Goal: Task Accomplishment & Management: Manage account settings

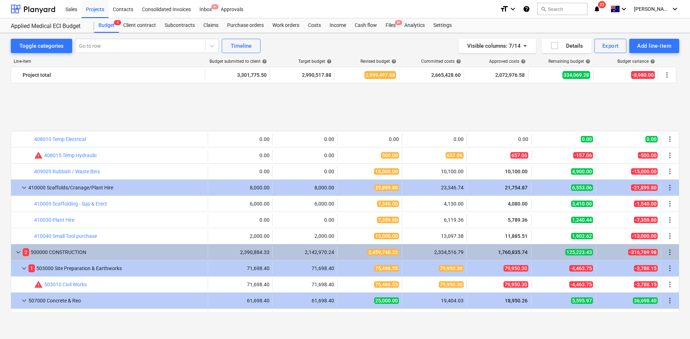
scroll to position [431, 0]
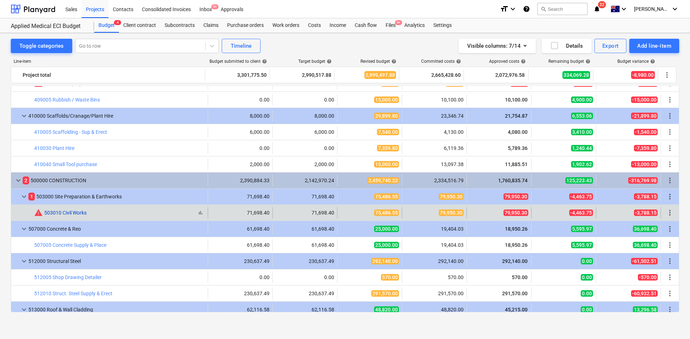
click at [75, 212] on link "503010 Civil Works" at bounding box center [65, 213] width 42 height 6
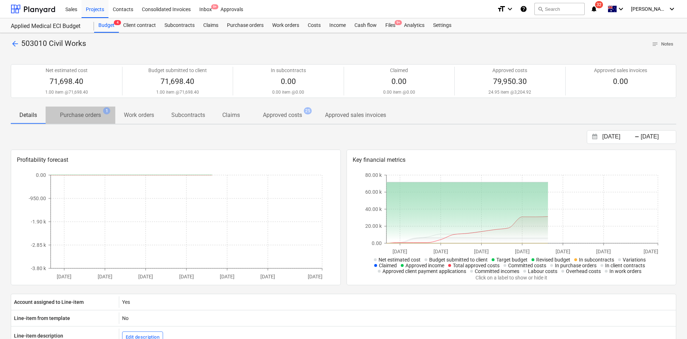
click at [90, 117] on p "Purchase orders" at bounding box center [80, 115] width 41 height 9
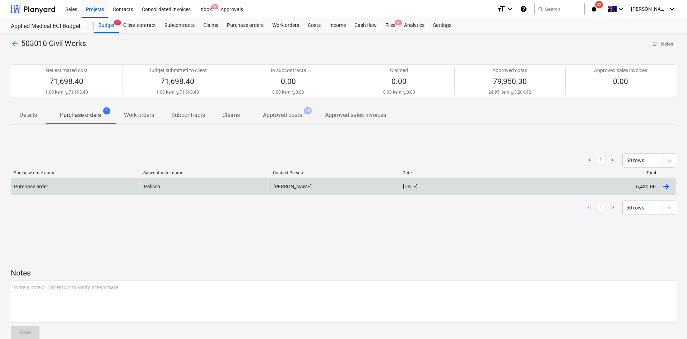
click at [99, 189] on div "Purchase order" at bounding box center [76, 186] width 130 height 11
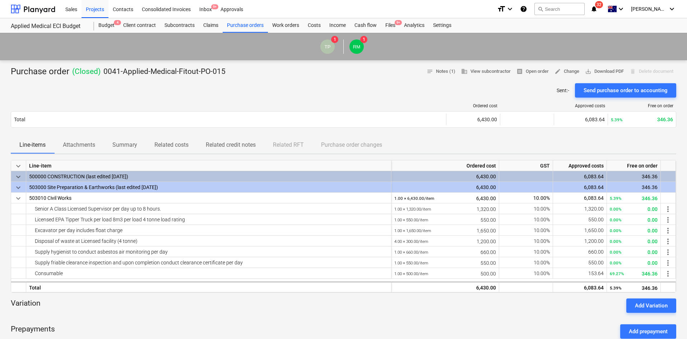
click at [79, 148] on p "Attachments" at bounding box center [79, 145] width 32 height 9
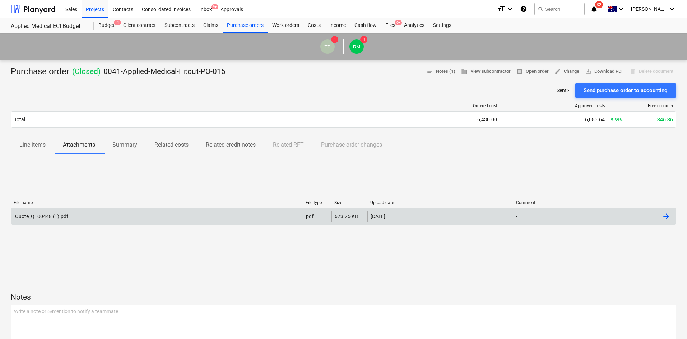
click at [88, 217] on div "Quote_QT00448 (1).pdf" at bounding box center [157, 216] width 292 height 11
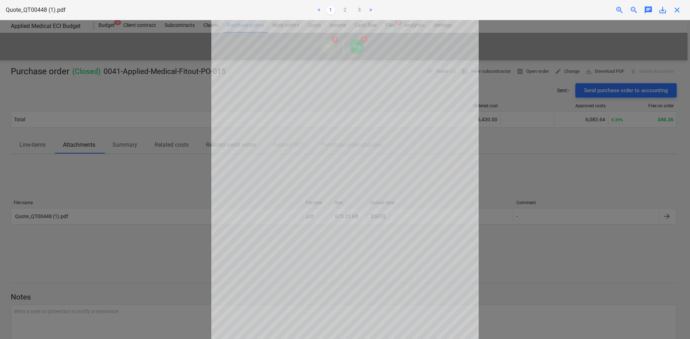
scroll to position [60, 0]
click at [674, 10] on span "close" at bounding box center [677, 10] width 9 height 9
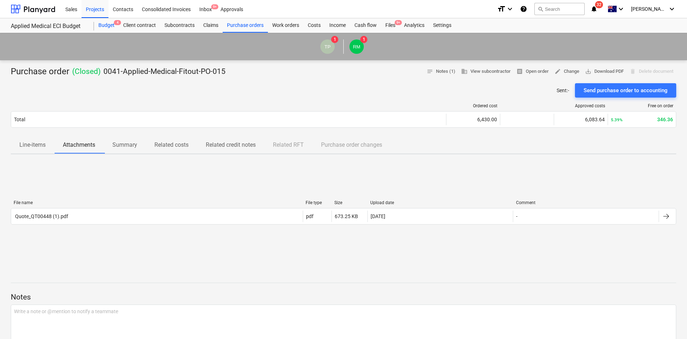
click at [111, 23] on div "Budget 4" at bounding box center [106, 25] width 25 height 14
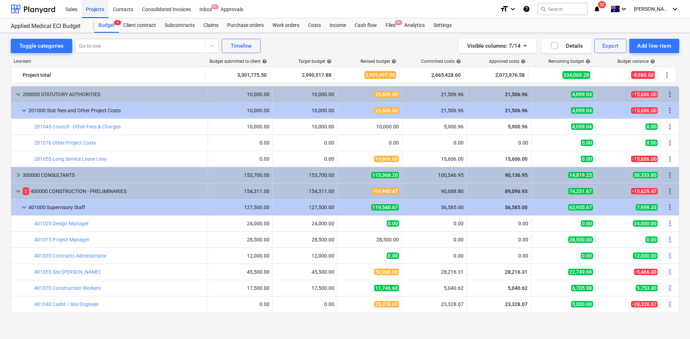
click at [98, 14] on div "Projects" at bounding box center [95, 9] width 27 height 18
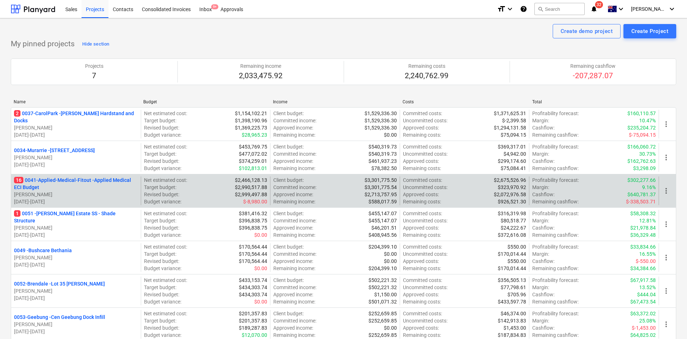
click at [103, 178] on p "16 0041-Applied-Medical-Fitout - Applied Medical ECI Budget" at bounding box center [76, 184] width 124 height 14
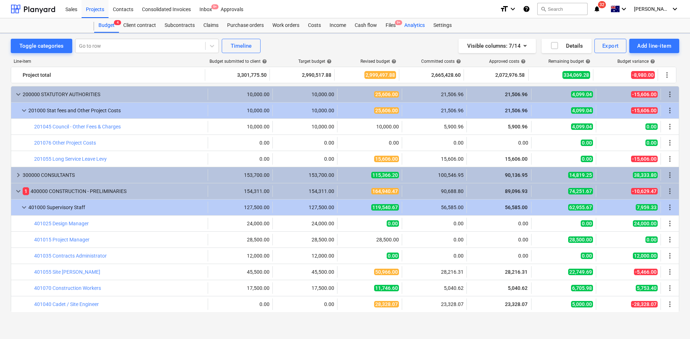
click at [402, 28] on div "Analytics" at bounding box center [414, 25] width 29 height 14
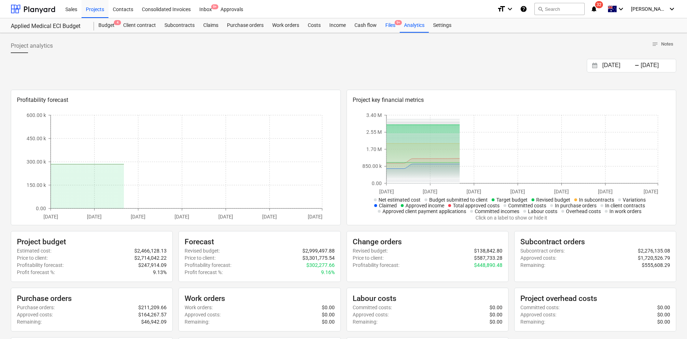
click at [396, 25] on div "Files 9+" at bounding box center [390, 25] width 19 height 14
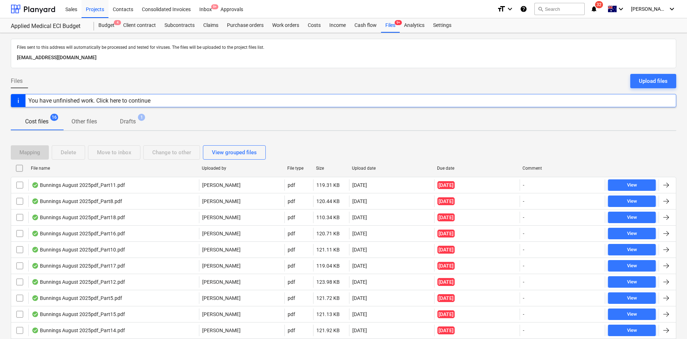
click at [461, 164] on div "Due date" at bounding box center [476, 168] width 85 height 11
checkbox input "false"
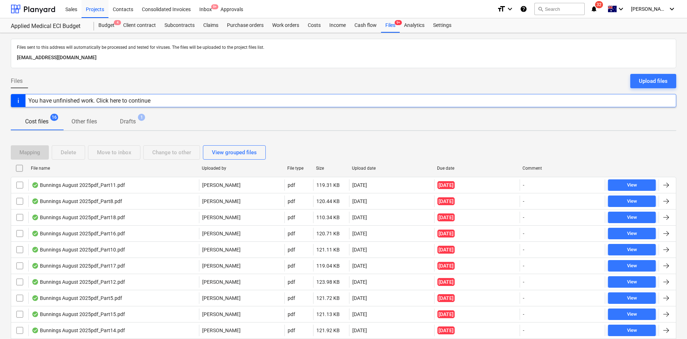
checkbox input "false"
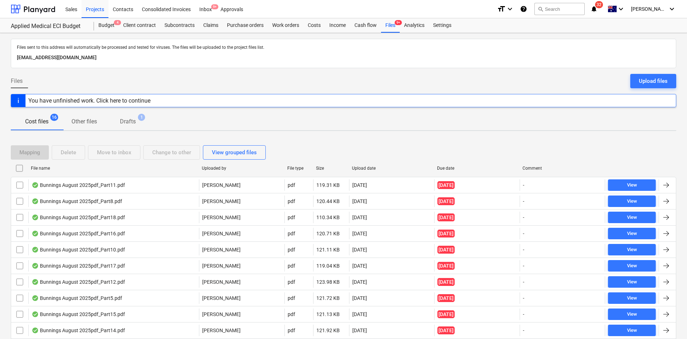
checkbox input "false"
click at [453, 166] on div "Due date" at bounding box center [477, 168] width 80 height 5
checkbox input "false"
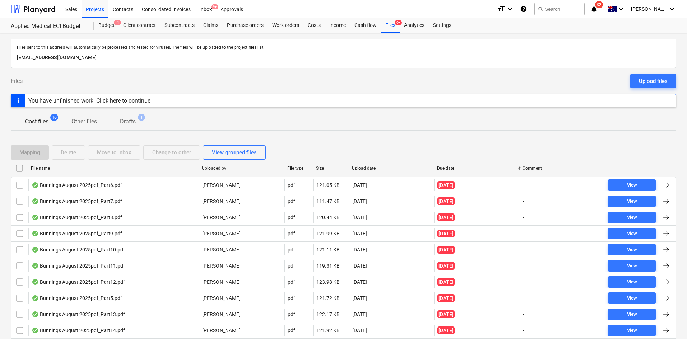
checkbox input "false"
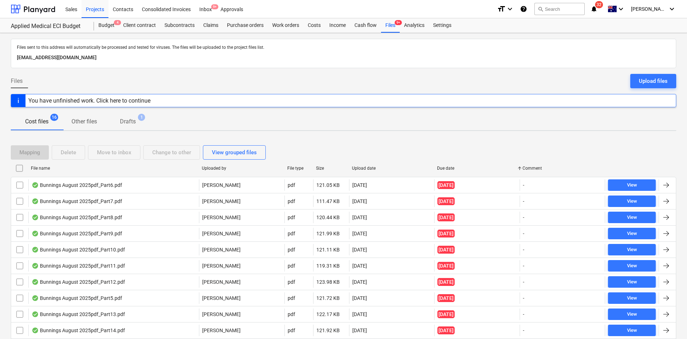
checkbox input "false"
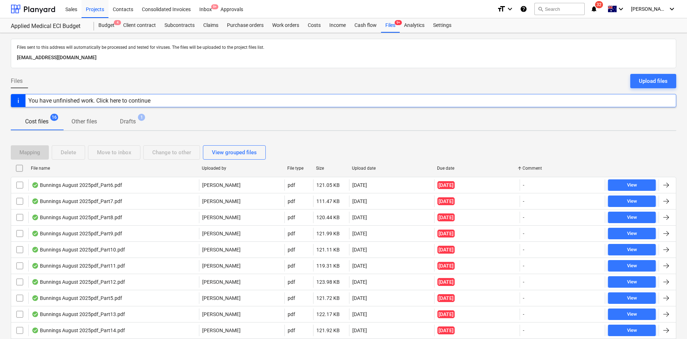
checkbox input "false"
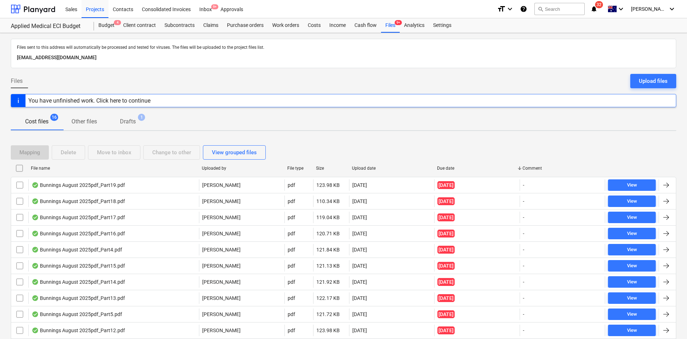
click at [453, 166] on div "Due date" at bounding box center [477, 168] width 80 height 5
checkbox input "false"
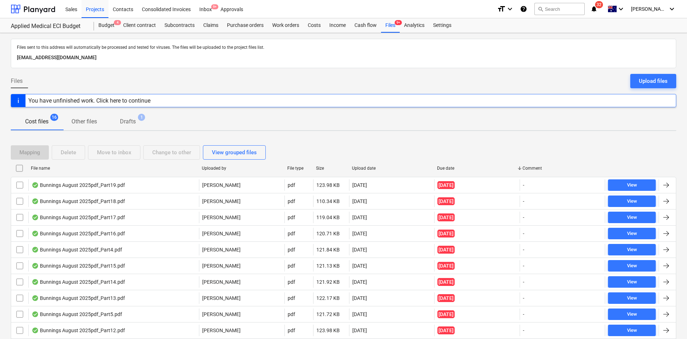
checkbox input "false"
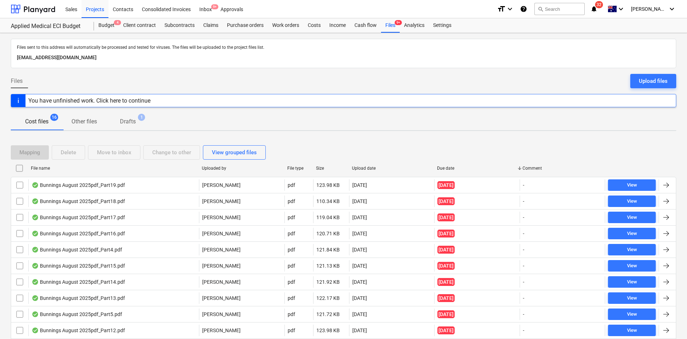
checkbox input "false"
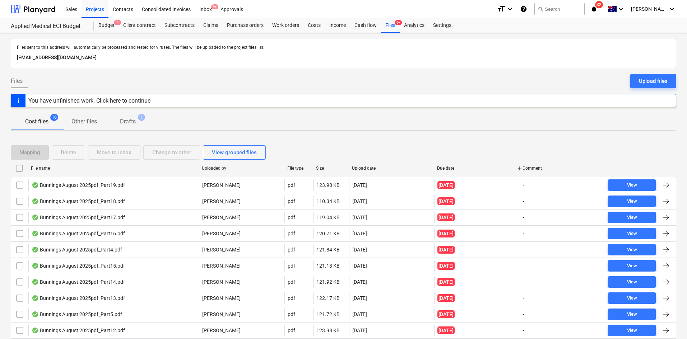
checkbox input "false"
click at [453, 166] on div "Due date" at bounding box center [477, 168] width 80 height 5
checkbox input "false"
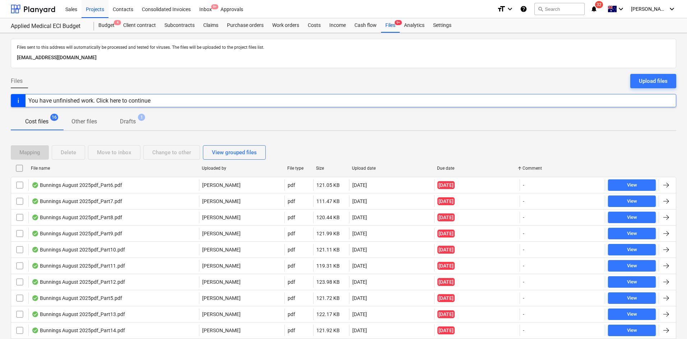
checkbox input "false"
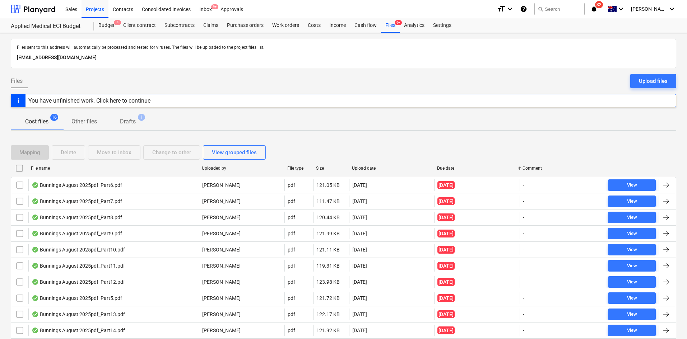
checkbox input "false"
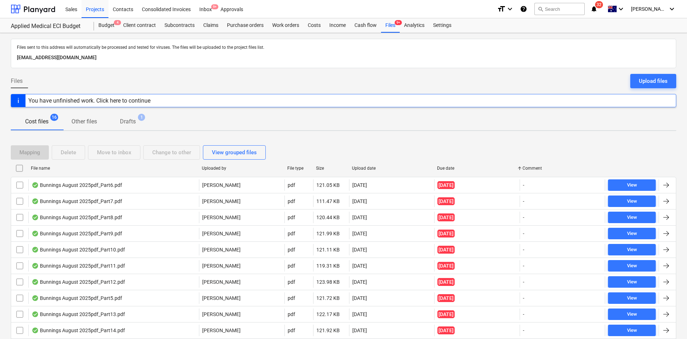
checkbox input "false"
click at [453, 166] on div "Due date" at bounding box center [477, 168] width 80 height 5
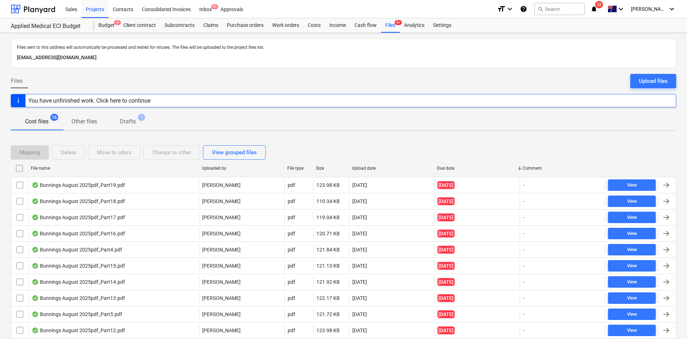
checkbox input "false"
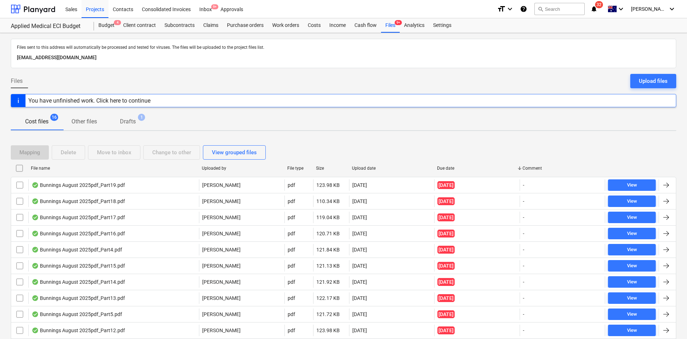
checkbox input "false"
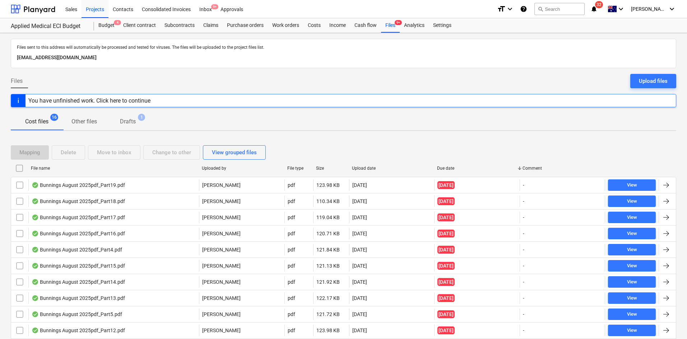
checkbox input "false"
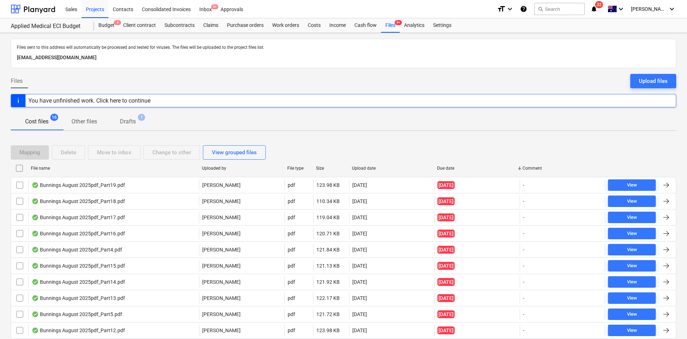
checkbox input "false"
click at [453, 166] on div "Due date" at bounding box center [477, 168] width 80 height 5
checkbox input "false"
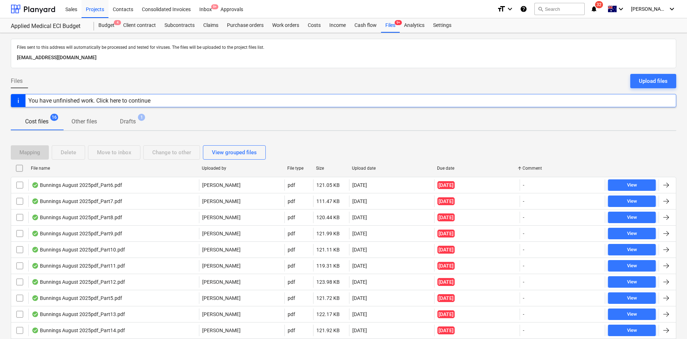
checkbox input "false"
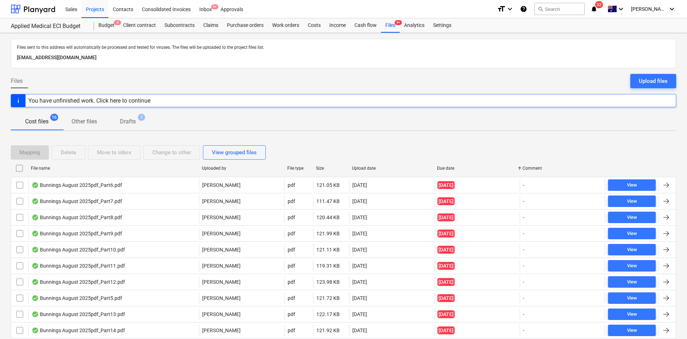
checkbox input "false"
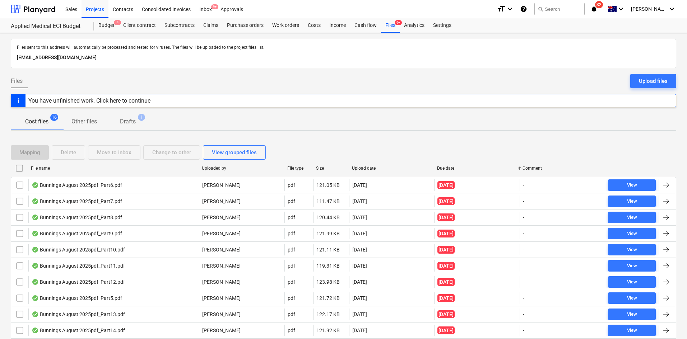
checkbox input "false"
drag, startPoint x: 106, startPoint y: 31, endPoint x: 93, endPoint y: 18, distance: 17.8
click at [105, 30] on div "Budget 4" at bounding box center [106, 25] width 25 height 14
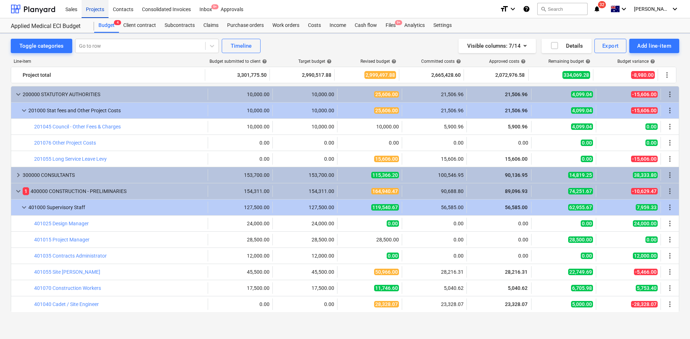
click at [95, 13] on div "Projects" at bounding box center [95, 9] width 27 height 18
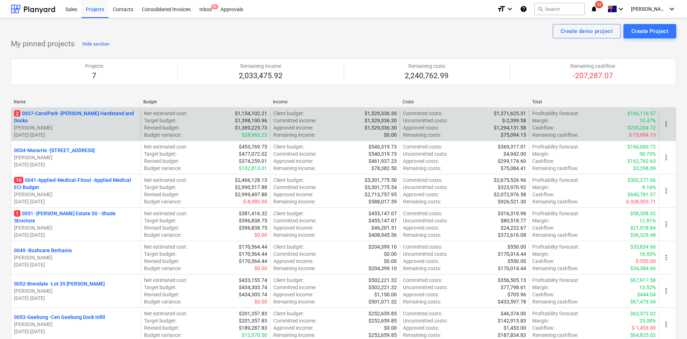
click at [67, 114] on p "2 0037-CarolPark - [PERSON_NAME] Hardstand and Docks" at bounding box center [76, 117] width 124 height 14
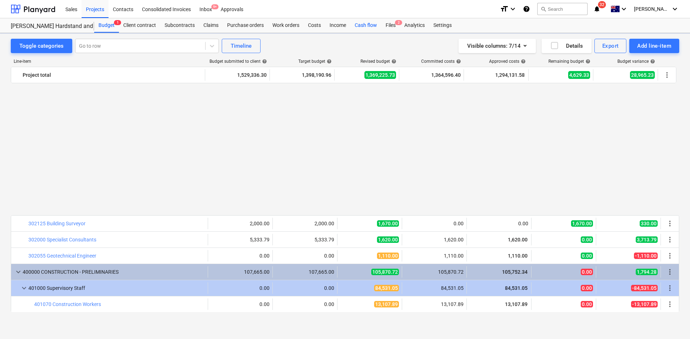
click at [373, 28] on div "Cash flow" at bounding box center [365, 25] width 31 height 14
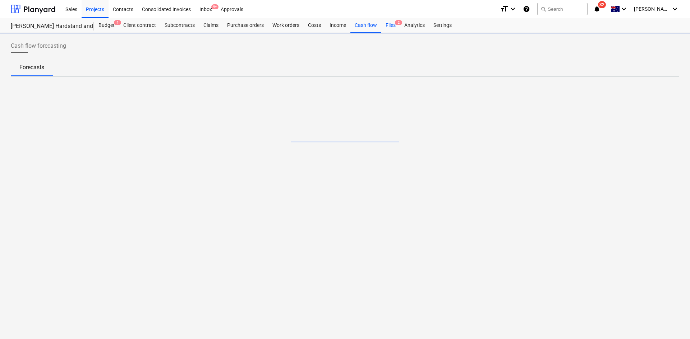
click at [389, 26] on div "Files 2" at bounding box center [390, 25] width 19 height 14
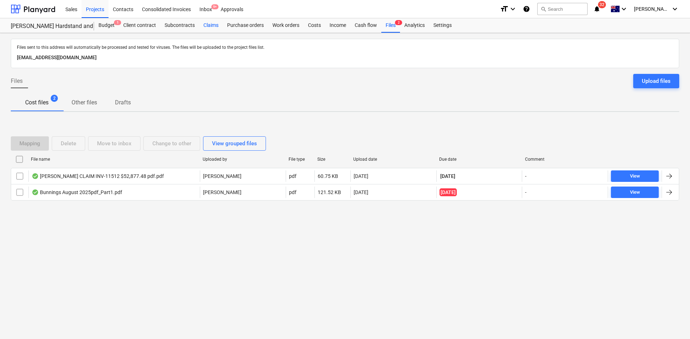
click at [208, 24] on div "Claims" at bounding box center [211, 25] width 24 height 14
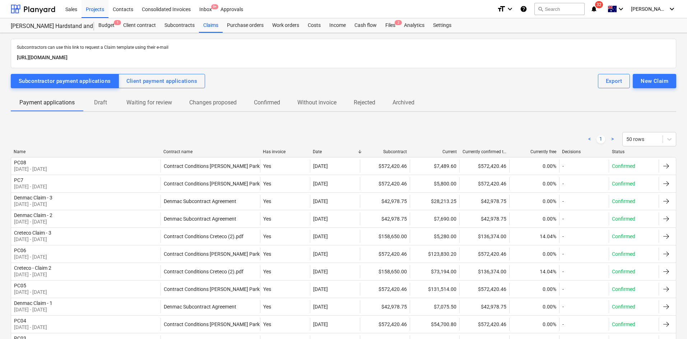
click at [105, 102] on p "Draft" at bounding box center [100, 102] width 17 height 9
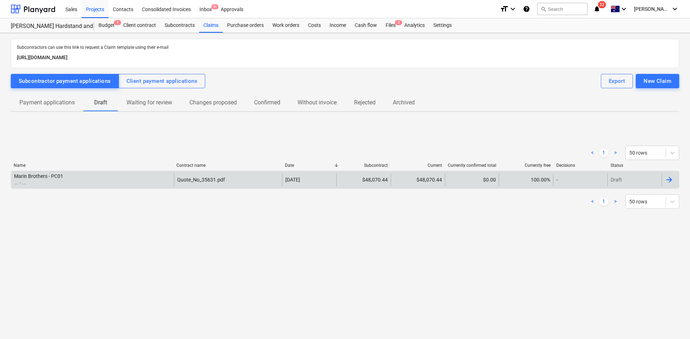
click at [114, 178] on div "Marin Brothers - PC01 ... - ..." at bounding box center [92, 180] width 163 height 13
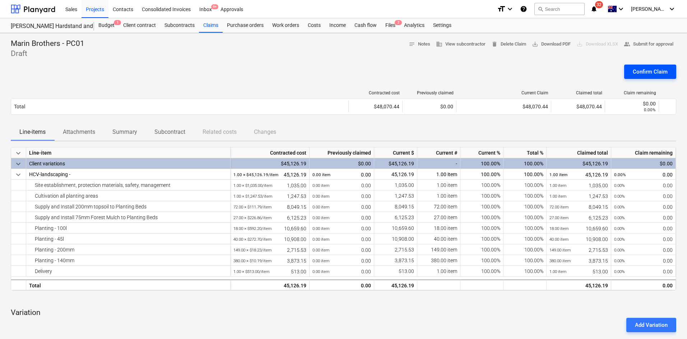
click at [639, 74] on div "Confirm Claim" at bounding box center [650, 71] width 35 height 9
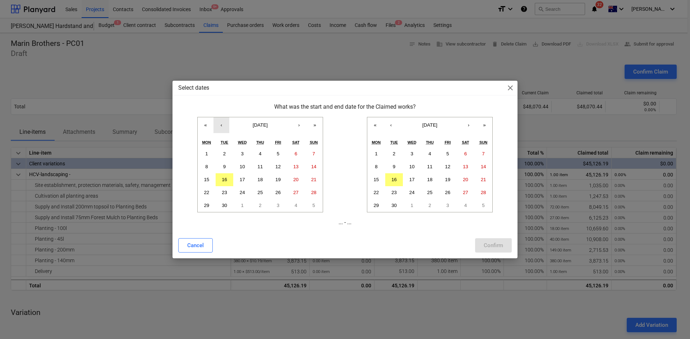
click at [220, 126] on button "‹" at bounding box center [221, 125] width 16 height 16
click at [278, 155] on abbr "1" at bounding box center [278, 153] width 3 height 5
click at [388, 123] on button "‹" at bounding box center [391, 125] width 16 height 16
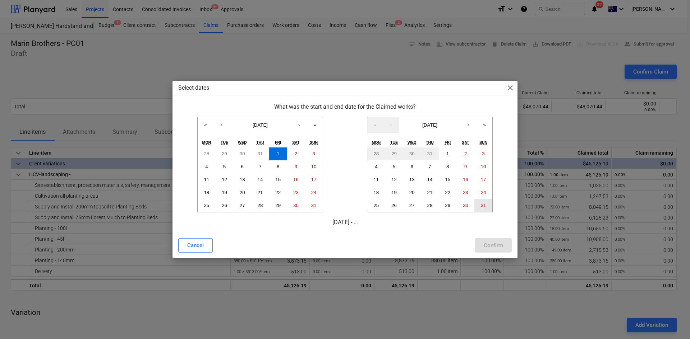
click at [482, 205] on abbr "31" at bounding box center [483, 205] width 5 height 5
click at [493, 245] on div "Confirm" at bounding box center [493, 245] width 19 height 9
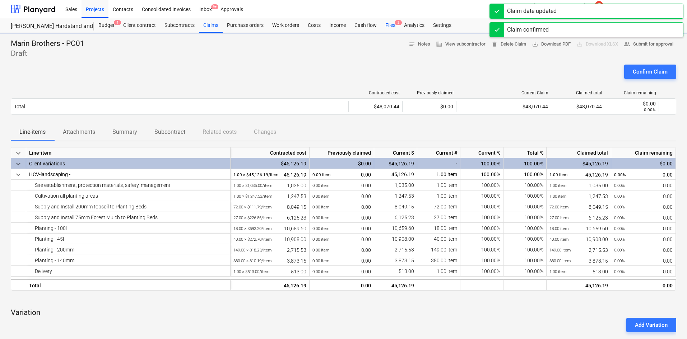
click at [388, 25] on div "Files 2" at bounding box center [390, 25] width 19 height 14
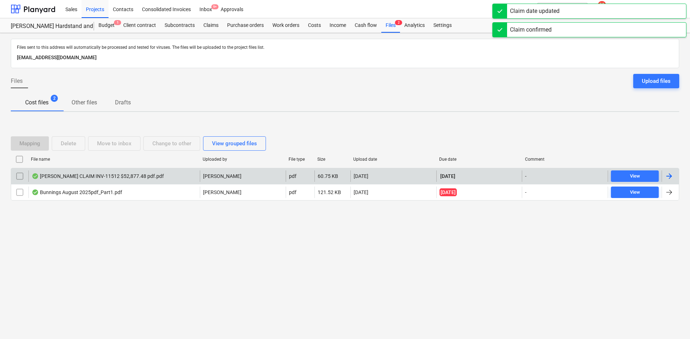
click at [87, 181] on div "[PERSON_NAME] CLAIM INV-11512 $52,877.48 pdf.pdf" at bounding box center [113, 176] width 171 height 11
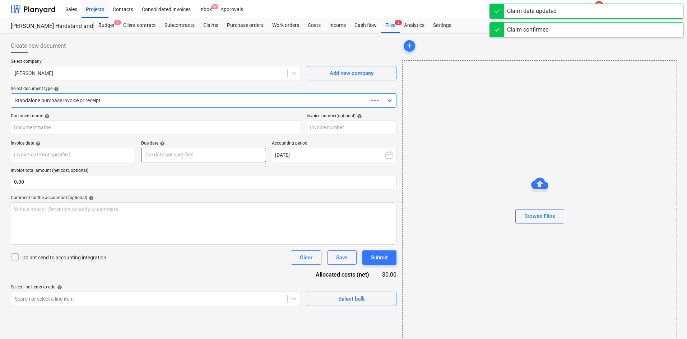
type input "INV-11512"
type input "[DATE]"
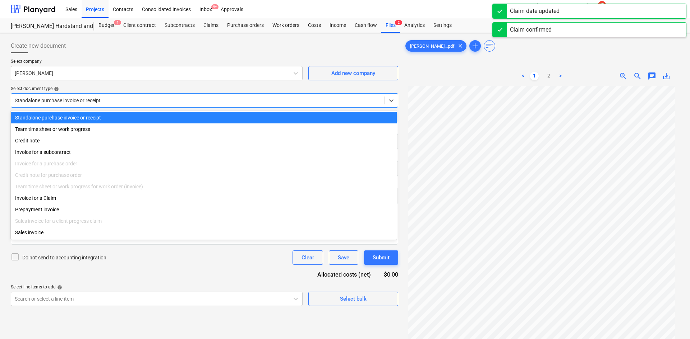
click at [83, 103] on div at bounding box center [198, 100] width 366 height 7
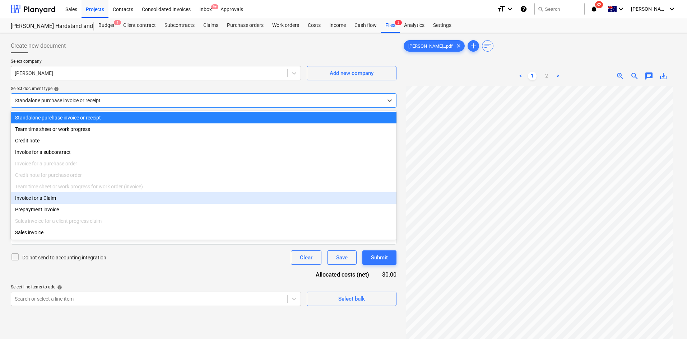
click at [65, 204] on div "Invoice for a Claim" at bounding box center [204, 198] width 386 height 11
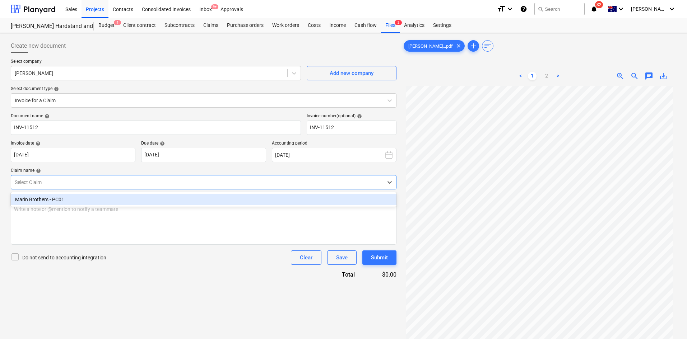
click at [55, 186] on div at bounding box center [197, 182] width 365 height 7
click at [54, 202] on div "Marin Brothers - PC01" at bounding box center [204, 199] width 386 height 11
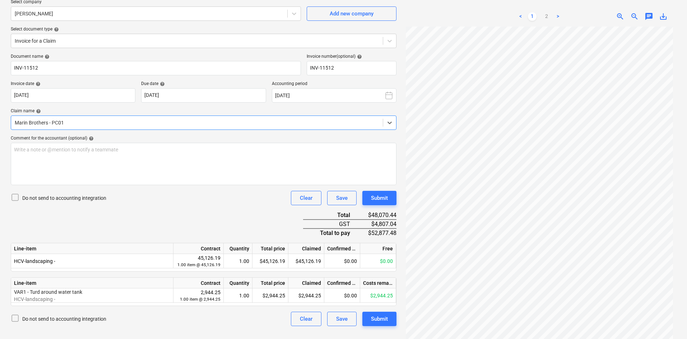
scroll to position [72, 0]
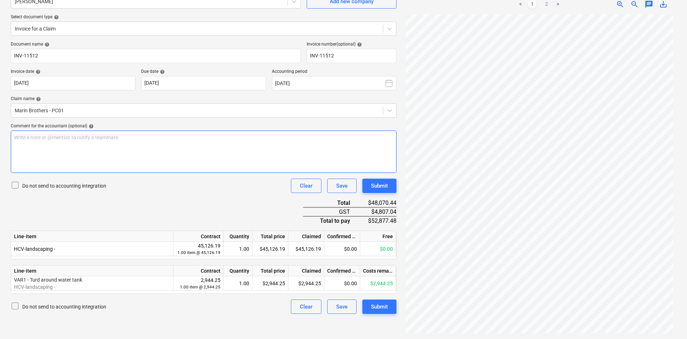
click at [176, 161] on div "Write a note or @mention to notify a teammate [PERSON_NAME]" at bounding box center [204, 152] width 386 height 42
click at [62, 136] on p "Before GST - $" at bounding box center [203, 137] width 379 height 7
drag, startPoint x: 15, startPoint y: 144, endPoint x: 39, endPoint y: 140, distance: 23.7
click at [15, 144] on span "after gst - $" at bounding box center [27, 145] width 26 height 6
click at [50, 143] on p "After gst - $" at bounding box center [203, 144] width 379 height 7
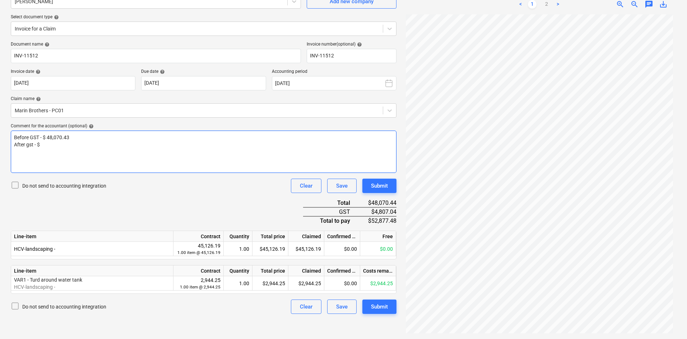
drag, startPoint x: 27, startPoint y: 143, endPoint x: 88, endPoint y: 143, distance: 61.8
click at [121, 142] on p "After gst - $" at bounding box center [203, 144] width 379 height 7
drag, startPoint x: 33, startPoint y: 144, endPoint x: 27, endPoint y: 144, distance: 5.8
click at [27, 144] on span "After gst - $" at bounding box center [27, 145] width 26 height 6
click at [61, 148] on div "Before GST - $ 48,070.43 After GST - $" at bounding box center [204, 152] width 386 height 42
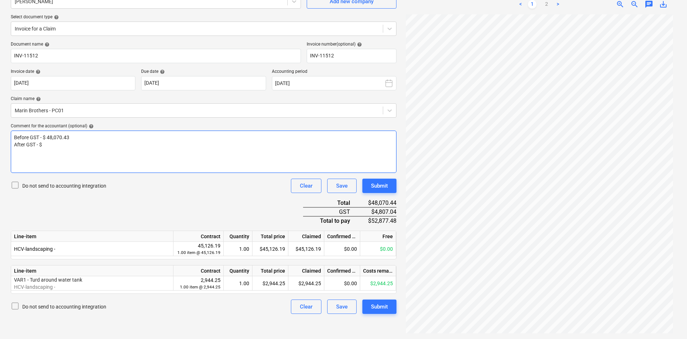
click at [70, 149] on div "Before GST - $ 48,070.43 After GST - $" at bounding box center [204, 152] width 386 height 42
click at [178, 215] on div "Document name help INV-11512 Invoice number (optional) help INV-11512 Invoice d…" at bounding box center [204, 178] width 386 height 273
click at [199, 206] on div "Document name help INV-11512 Invoice number (optional) help INV-11512 Invoice d…" at bounding box center [204, 178] width 386 height 273
click at [219, 202] on div "Document name help INV-11512 Invoice number (optional) help INV-11512 Invoice d…" at bounding box center [204, 178] width 386 height 273
click at [180, 195] on div "Document name help INV-11512 Invoice number (optional) help INV-11512 Invoice d…" at bounding box center [204, 178] width 386 height 273
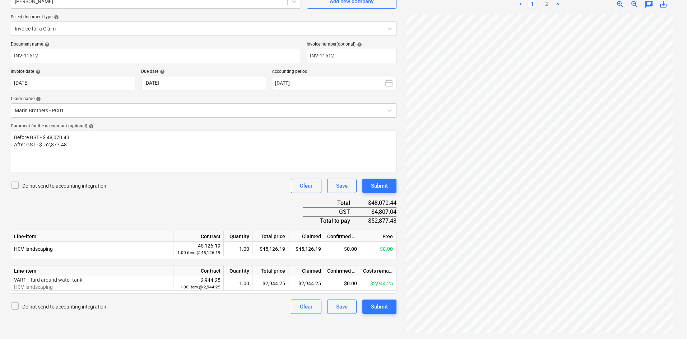
click at [180, 193] on div "Document name help INV-11512 Invoice number (optional) help INV-11512 Invoice d…" at bounding box center [204, 178] width 386 height 273
click at [377, 306] on div "Submit" at bounding box center [379, 306] width 17 height 9
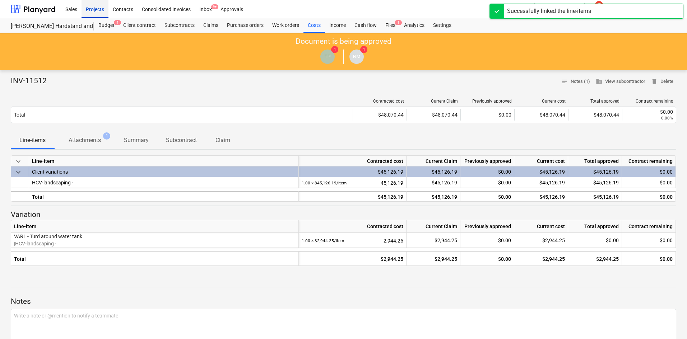
click at [91, 11] on div "Projects" at bounding box center [95, 9] width 27 height 18
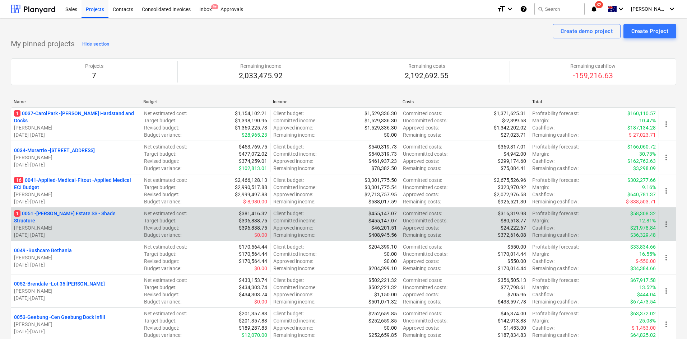
click at [91, 217] on p "1 0051 - [PERSON_NAME] Estate SS - Shade Structure" at bounding box center [76, 217] width 124 height 14
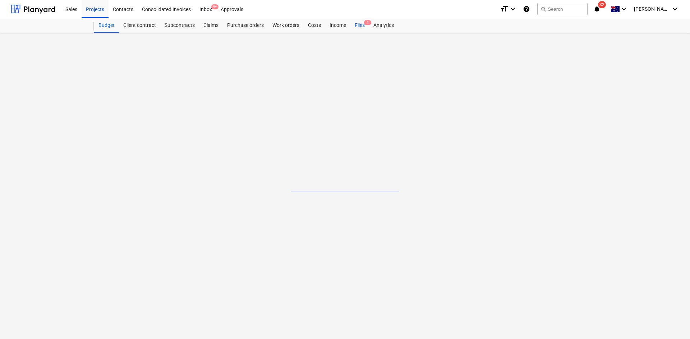
click at [362, 23] on div "Budget Client contract Subcontracts Claims Purchase orders Work orders Costs In…" at bounding box center [386, 25] width 585 height 14
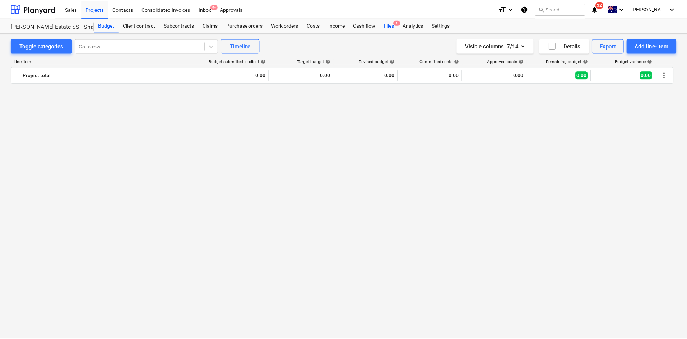
scroll to position [993, 0]
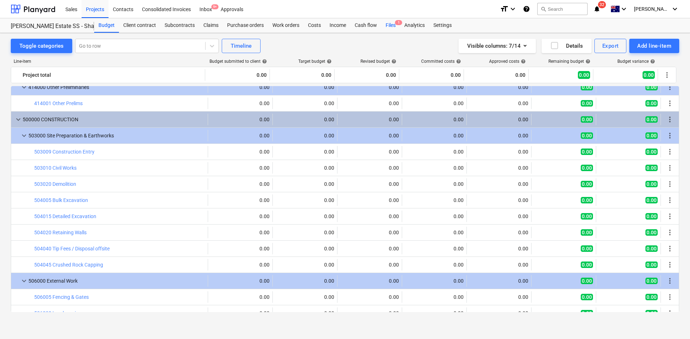
drag, startPoint x: 399, startPoint y: 27, endPoint x: 395, endPoint y: 28, distance: 4.4
click at [399, 27] on div "Files 1" at bounding box center [390, 25] width 19 height 14
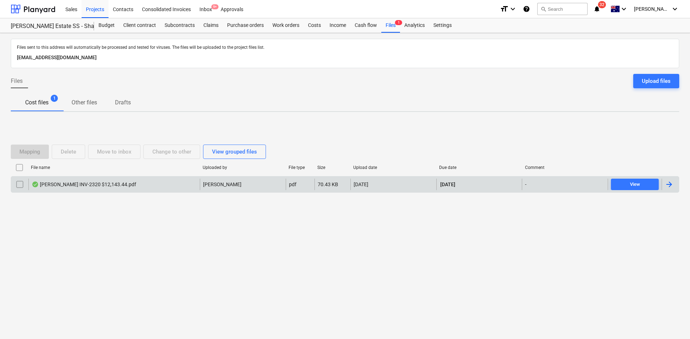
click at [105, 185] on div "[PERSON_NAME] INV-2320 $12,143.44.pdf" at bounding box center [84, 185] width 105 height 6
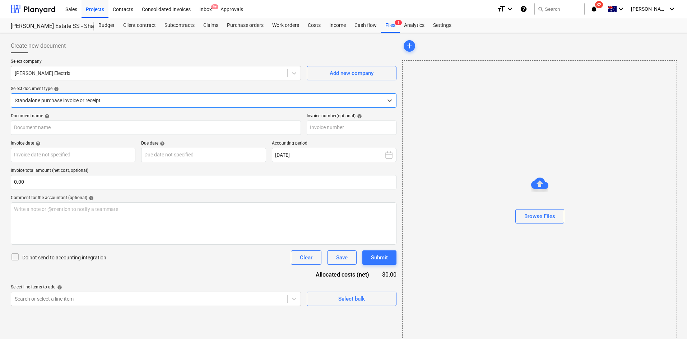
type input "INV-2320"
type input "[DATE]"
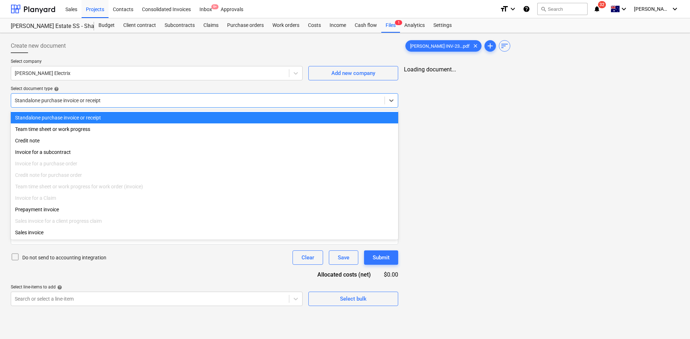
click at [103, 99] on div at bounding box center [198, 100] width 366 height 7
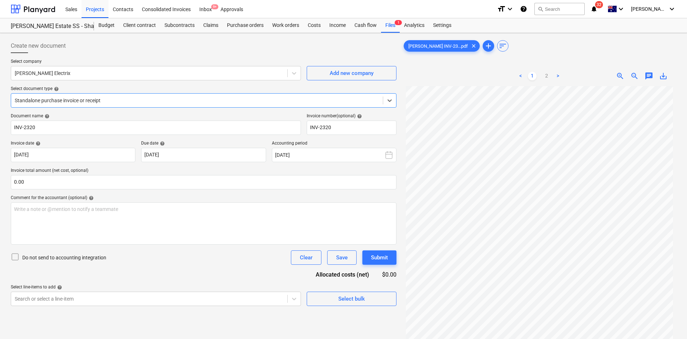
click at [103, 99] on div at bounding box center [197, 100] width 365 height 7
click at [98, 11] on div "Projects" at bounding box center [95, 9] width 27 height 18
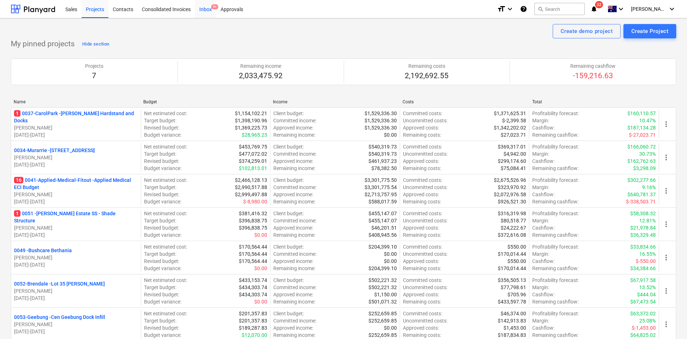
click at [208, 3] on div "Inbox 9+" at bounding box center [205, 9] width 21 height 18
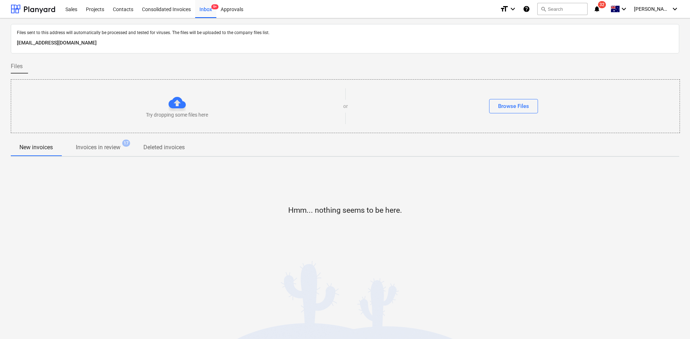
click at [113, 151] on p "Invoices in review" at bounding box center [98, 147] width 45 height 9
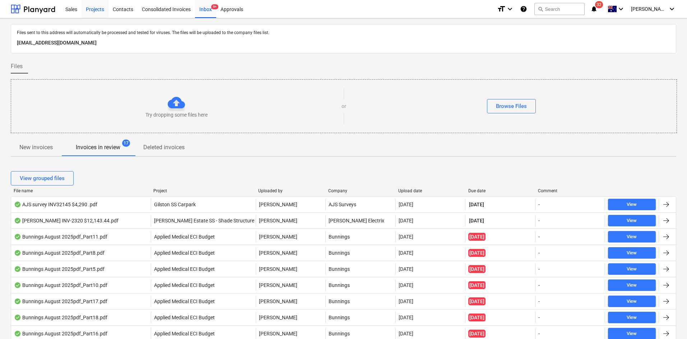
click at [98, 11] on div "Projects" at bounding box center [95, 9] width 27 height 18
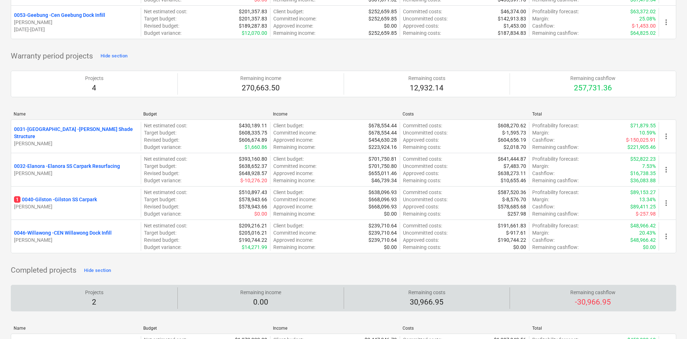
scroll to position [752, 0]
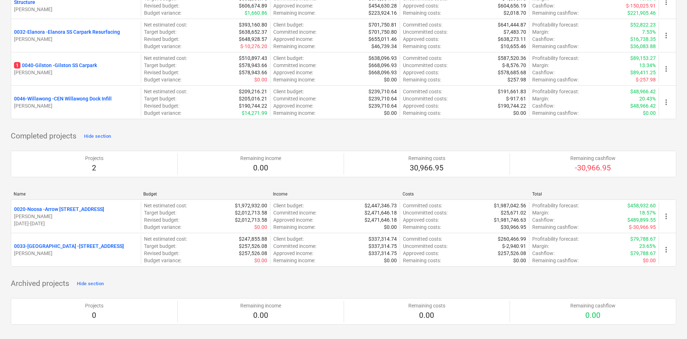
click at [78, 66] on p "1 0040-[GEOGRAPHIC_DATA][PERSON_NAME][GEOGRAPHIC_DATA]" at bounding box center [55, 65] width 83 height 7
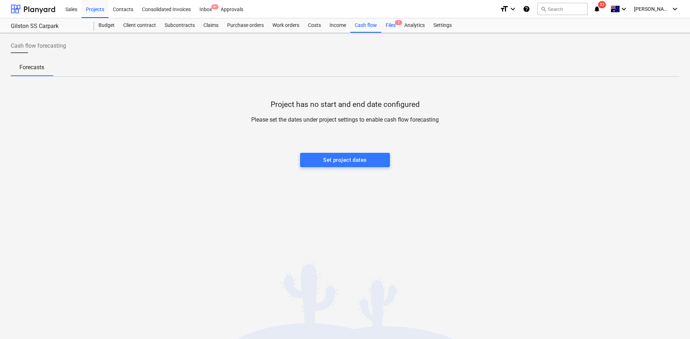
click at [390, 27] on div "Files 1" at bounding box center [390, 25] width 19 height 14
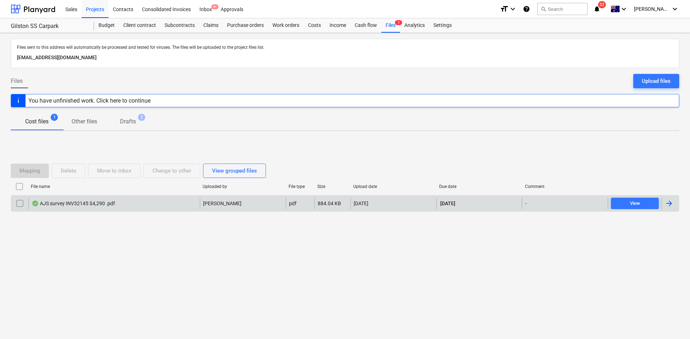
click at [85, 203] on div "AJS survey INV32145 $4,290 .pdf" at bounding box center [73, 204] width 83 height 6
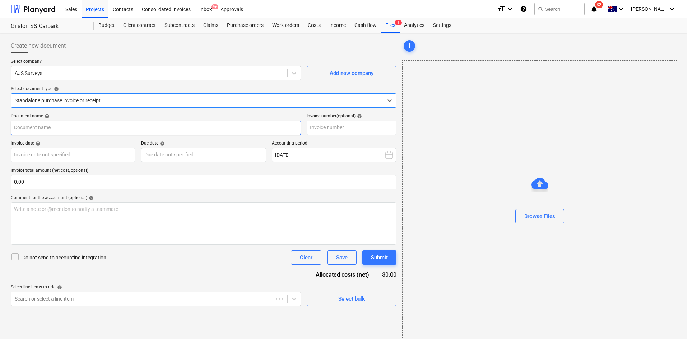
type input "32145"
type input "[DATE]"
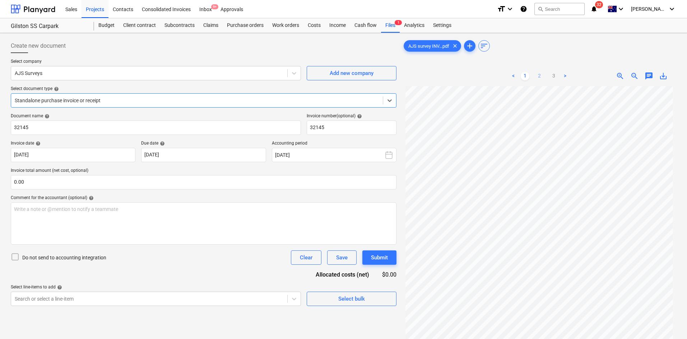
click at [537, 77] on link "2" at bounding box center [539, 76] width 9 height 9
click at [556, 78] on link "3" at bounding box center [554, 76] width 9 height 9
click at [518, 79] on link "<" at bounding box center [513, 76] width 9 height 9
click at [526, 77] on link "1" at bounding box center [525, 76] width 9 height 9
click at [93, 11] on div "Projects" at bounding box center [95, 9] width 27 height 18
